Goal: Check status

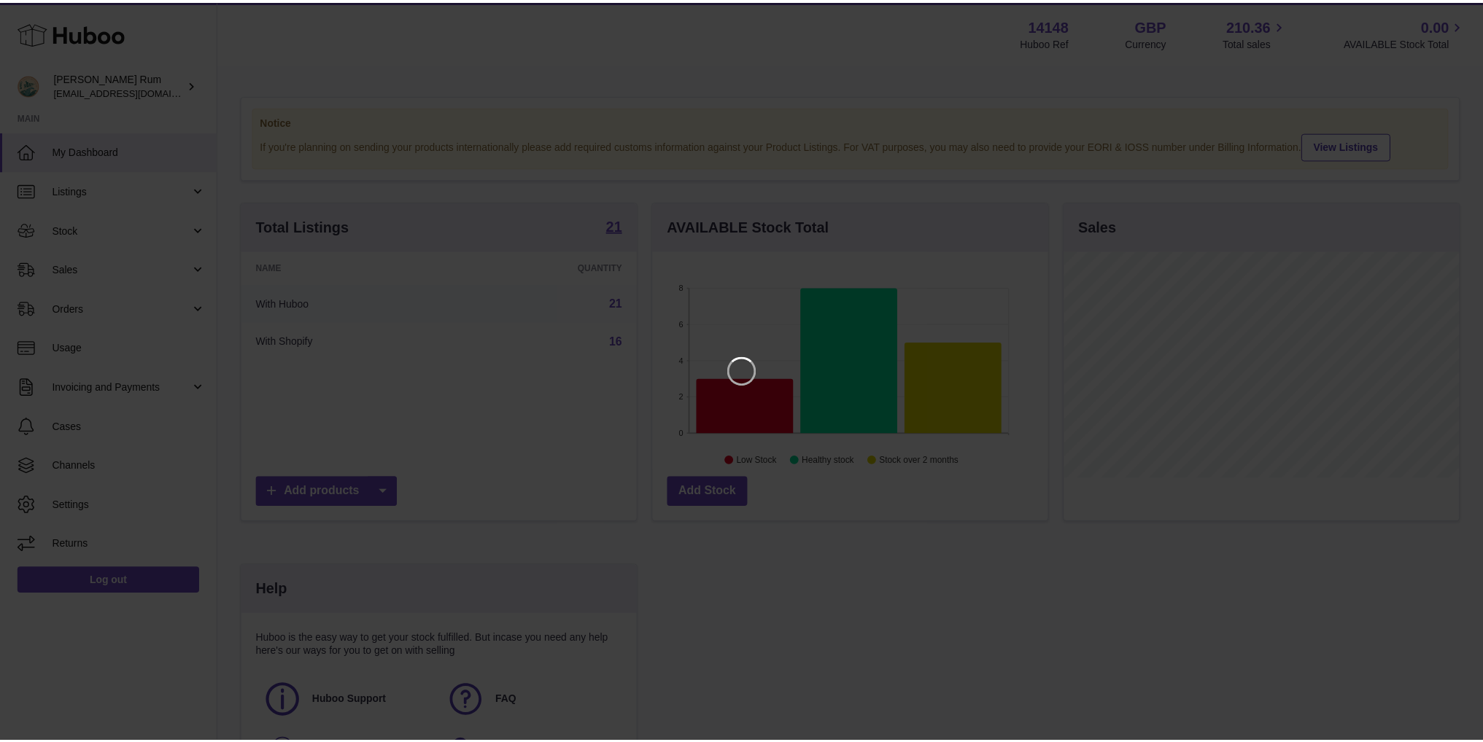
scroll to position [228, 398]
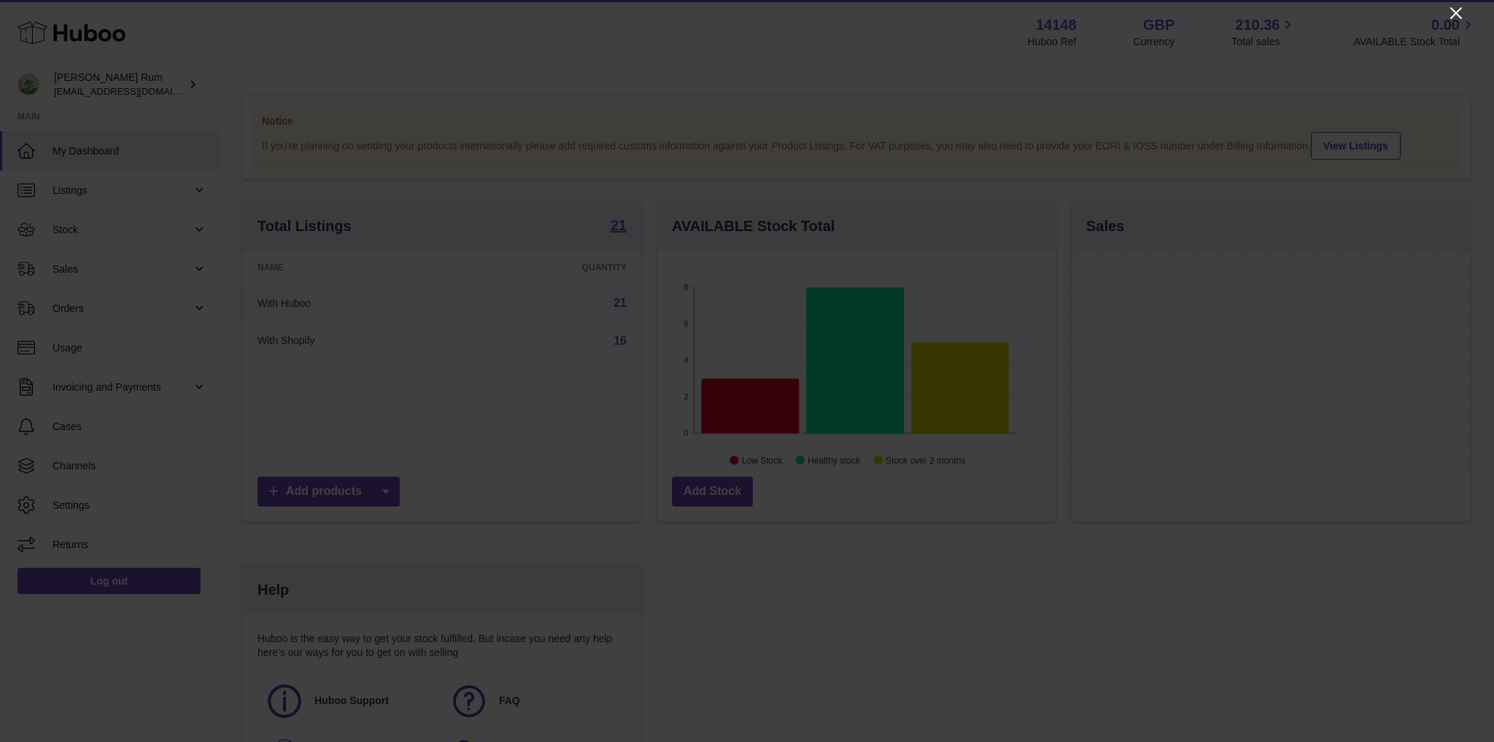
click at [1456, 15] on icon "Close" at bounding box center [1456, 13] width 18 height 18
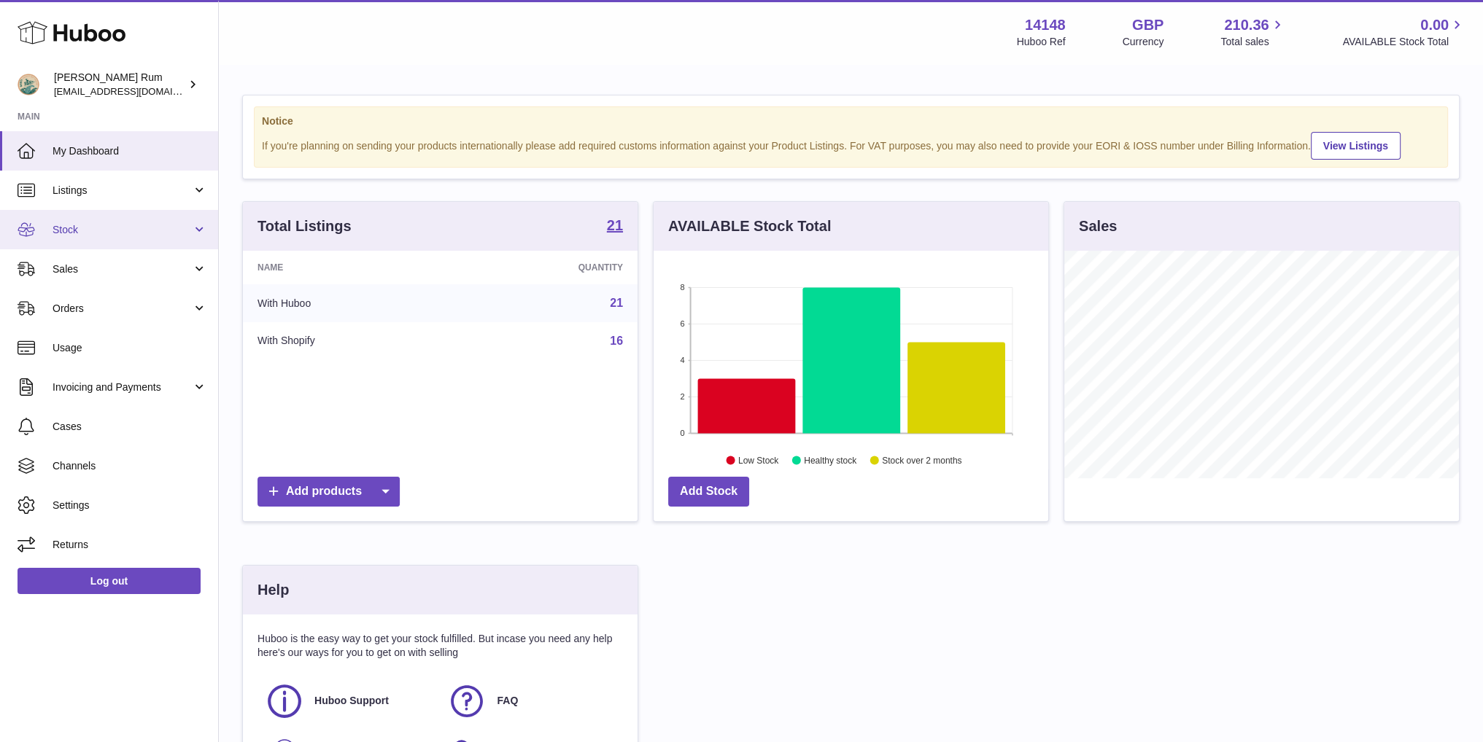
click at [72, 238] on link "Stock" at bounding box center [109, 229] width 218 height 39
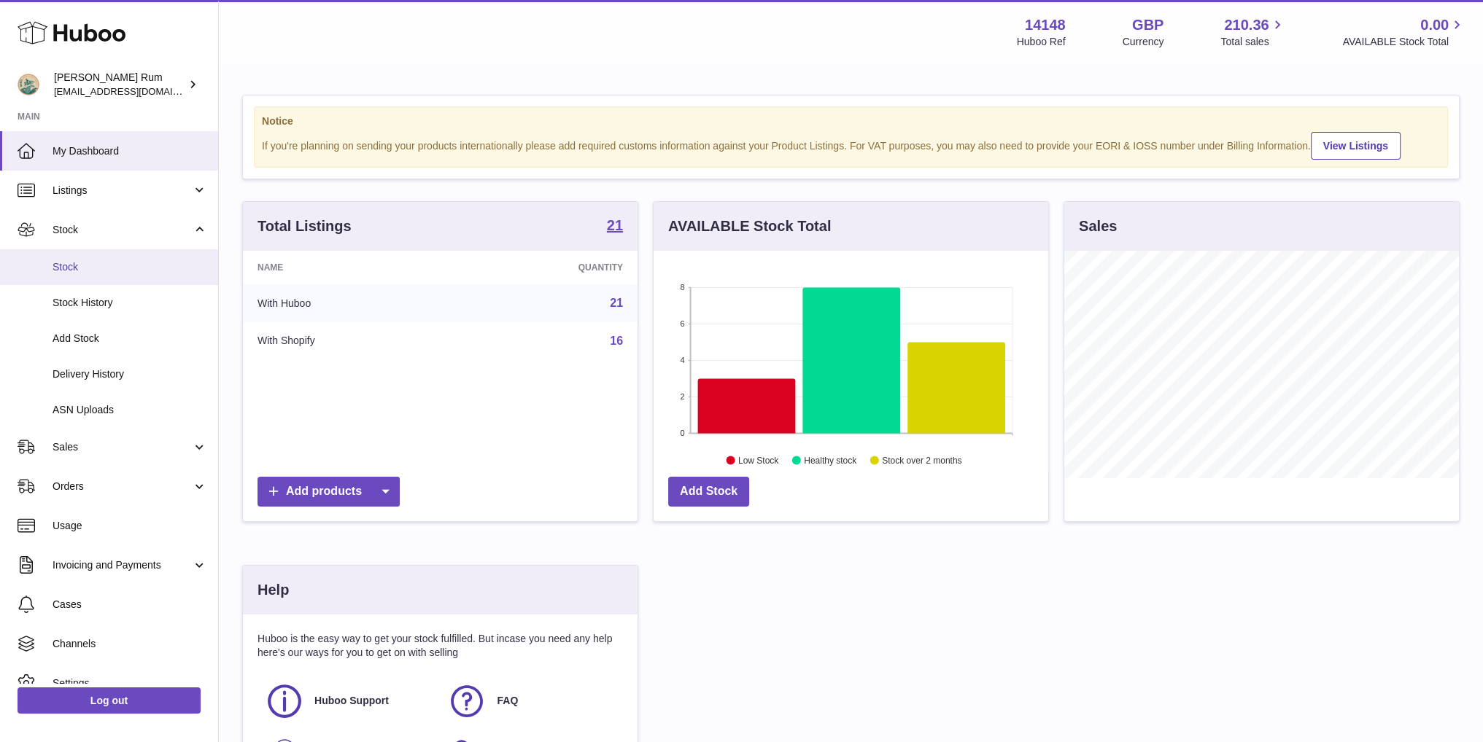
click at [88, 267] on span "Stock" at bounding box center [130, 267] width 155 height 14
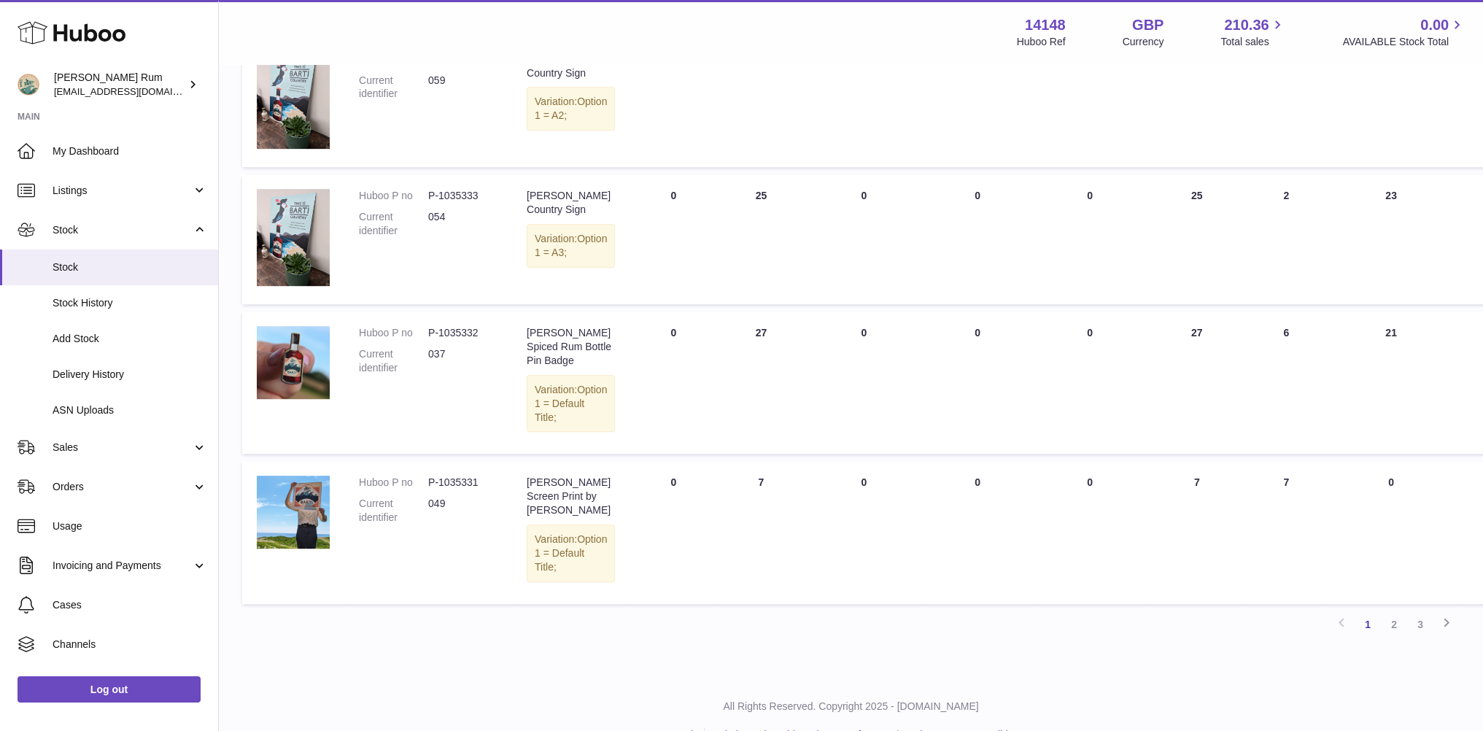
scroll to position [922, 0]
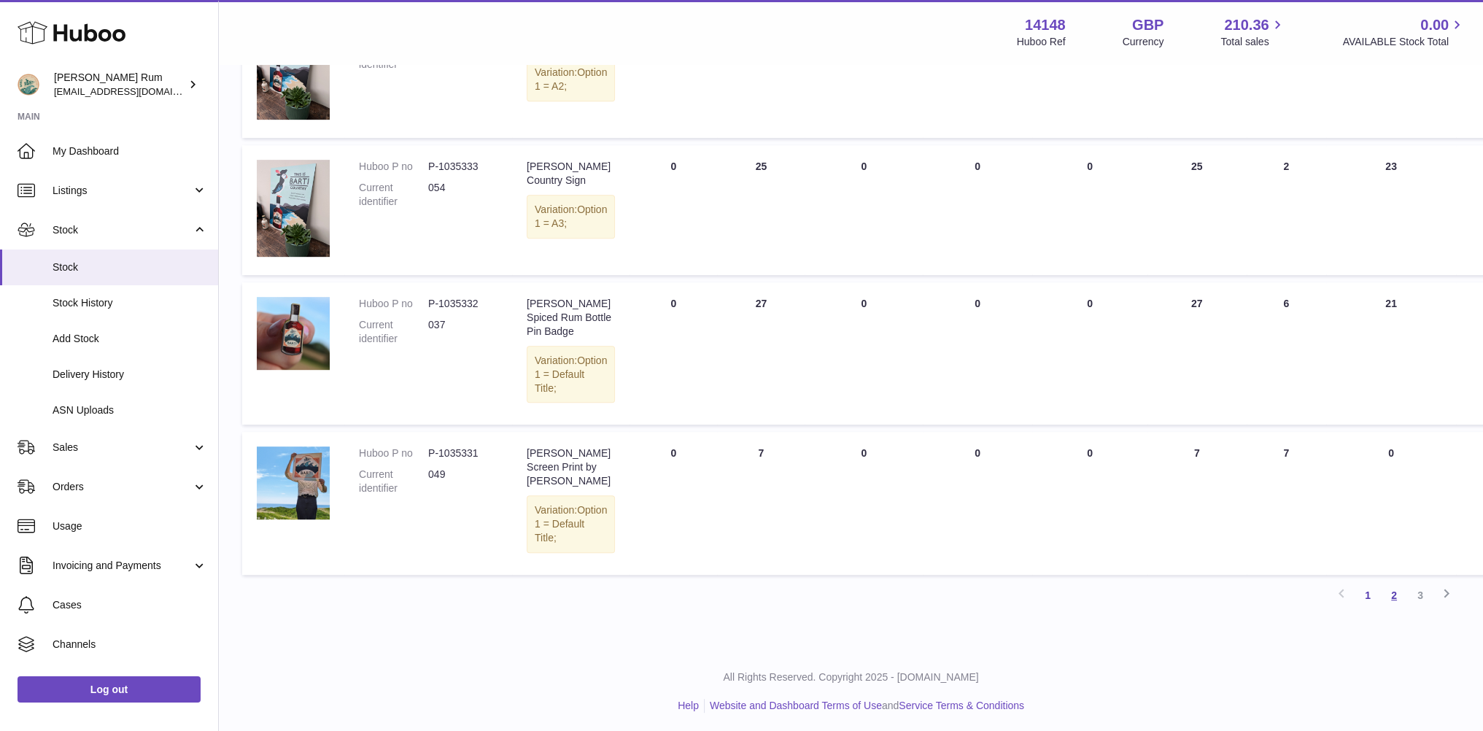
click at [1389, 595] on link "2" at bounding box center [1394, 595] width 26 height 26
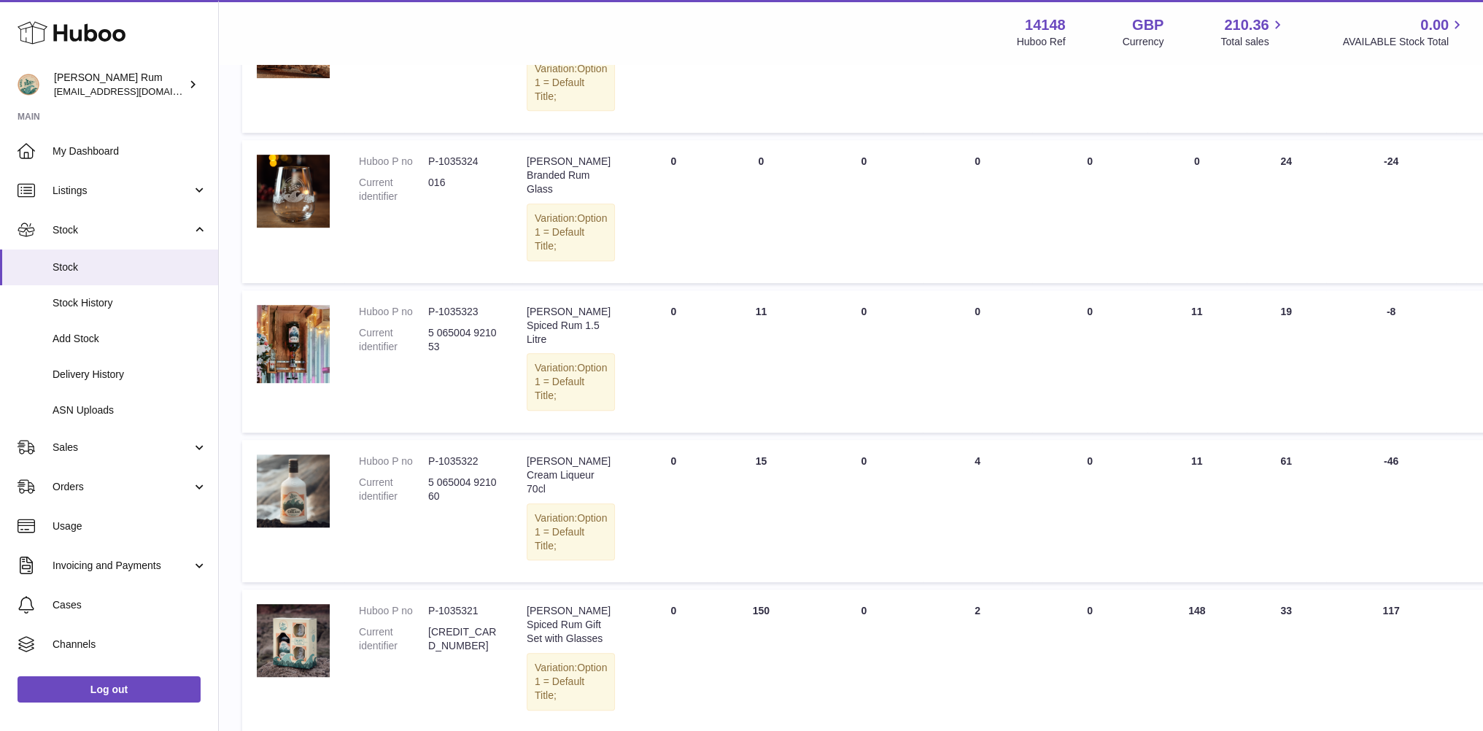
scroll to position [1093, 0]
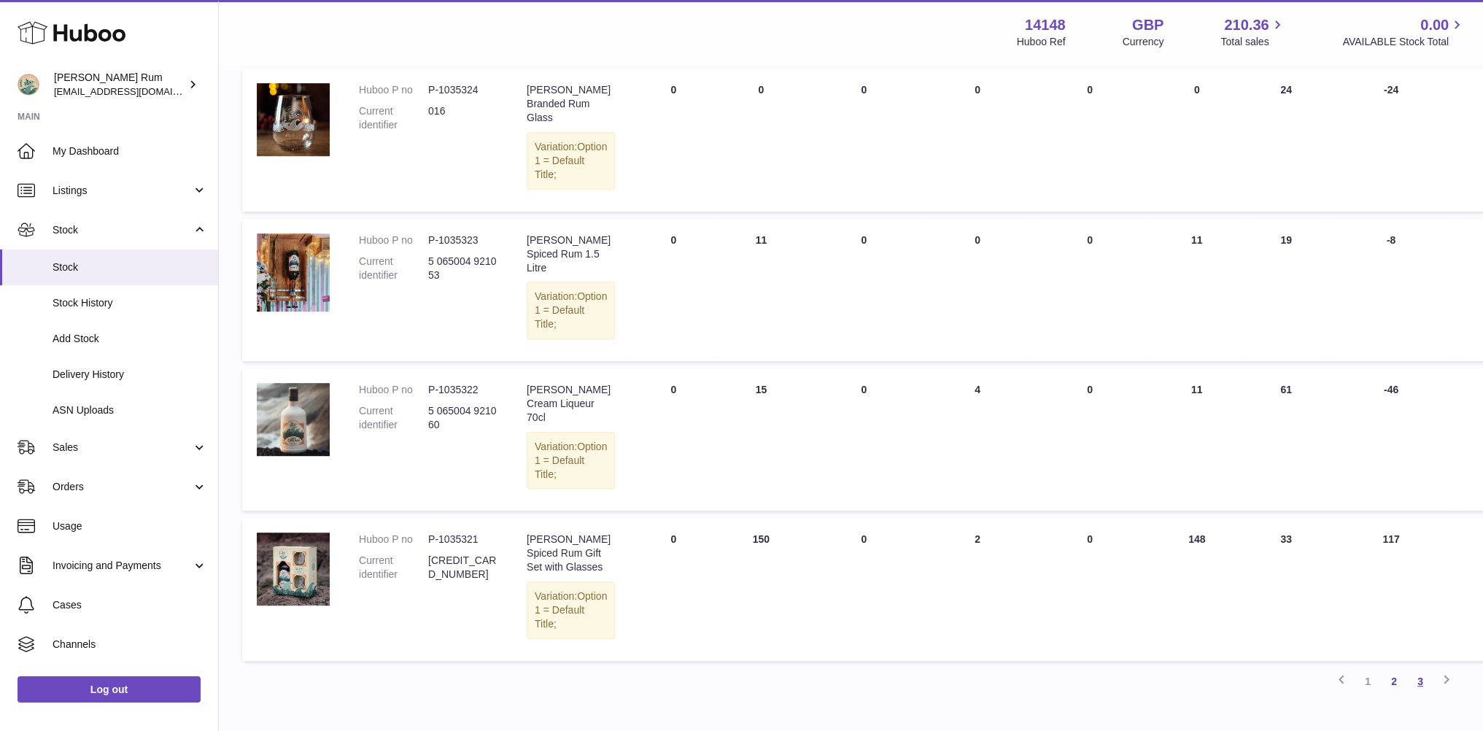
click at [1425, 668] on link "3" at bounding box center [1420, 681] width 26 height 26
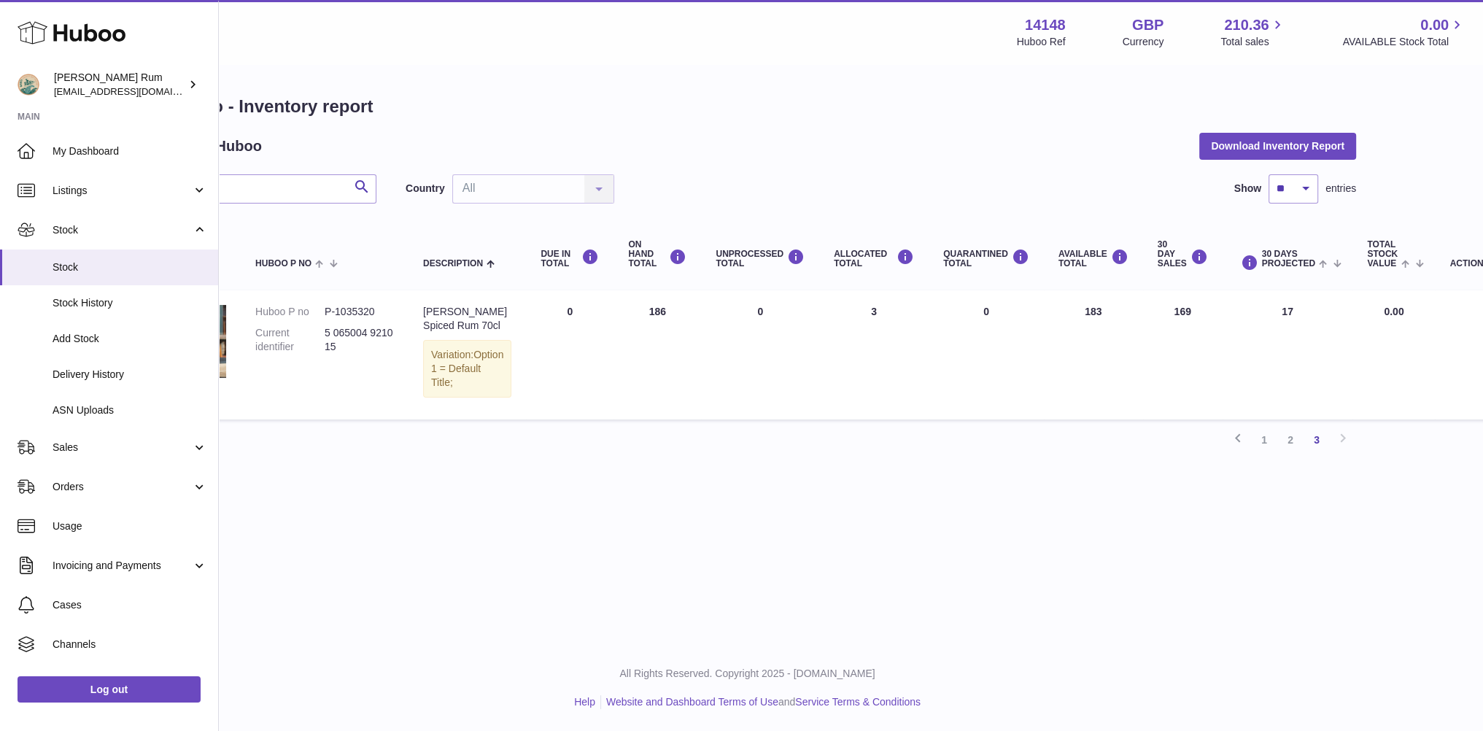
scroll to position [11, 0]
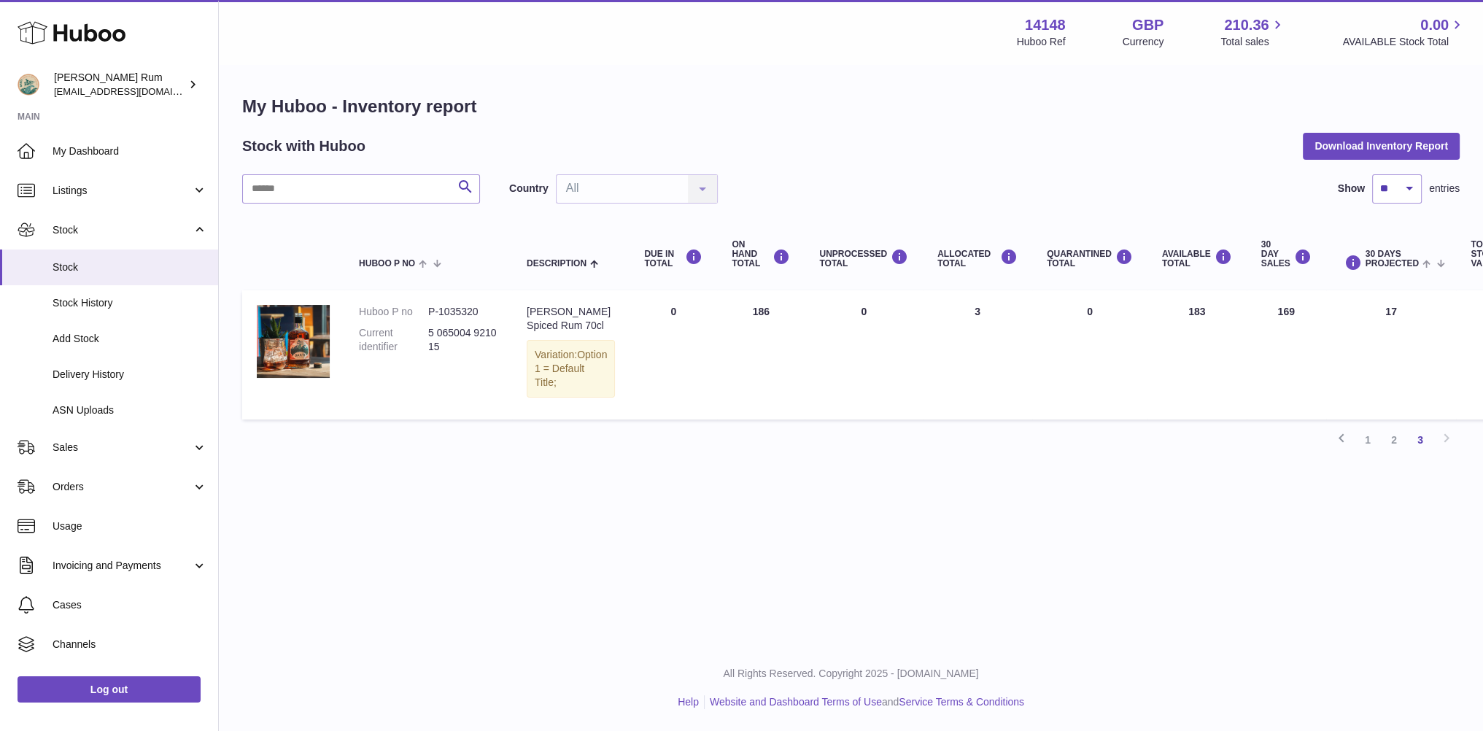
click at [918, 447] on div "My Huboo - Inventory report Stock with Huboo Download Inventory Report Search C…" at bounding box center [851, 279] width 1264 height 427
click at [916, 479] on div "My Huboo - Inventory report Stock with Huboo Download Inventory Report Search C…" at bounding box center [851, 279] width 1264 height 427
click at [1211, 152] on div "My Huboo - Inventory report Stock with Huboo Download Inventory Report Search C…" at bounding box center [850, 274] width 1217 height 358
